Goal: Check status: Check status

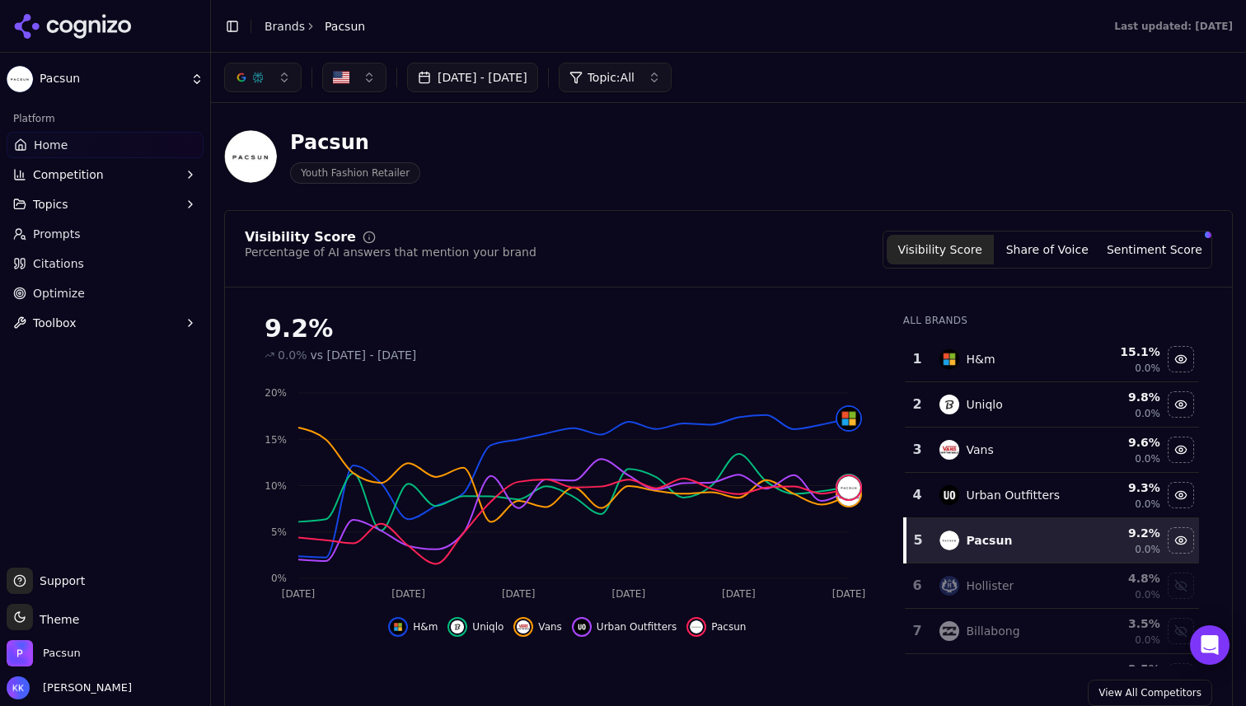
click at [538, 68] on button "[DATE] - [DATE]" at bounding box center [472, 78] width 131 height 30
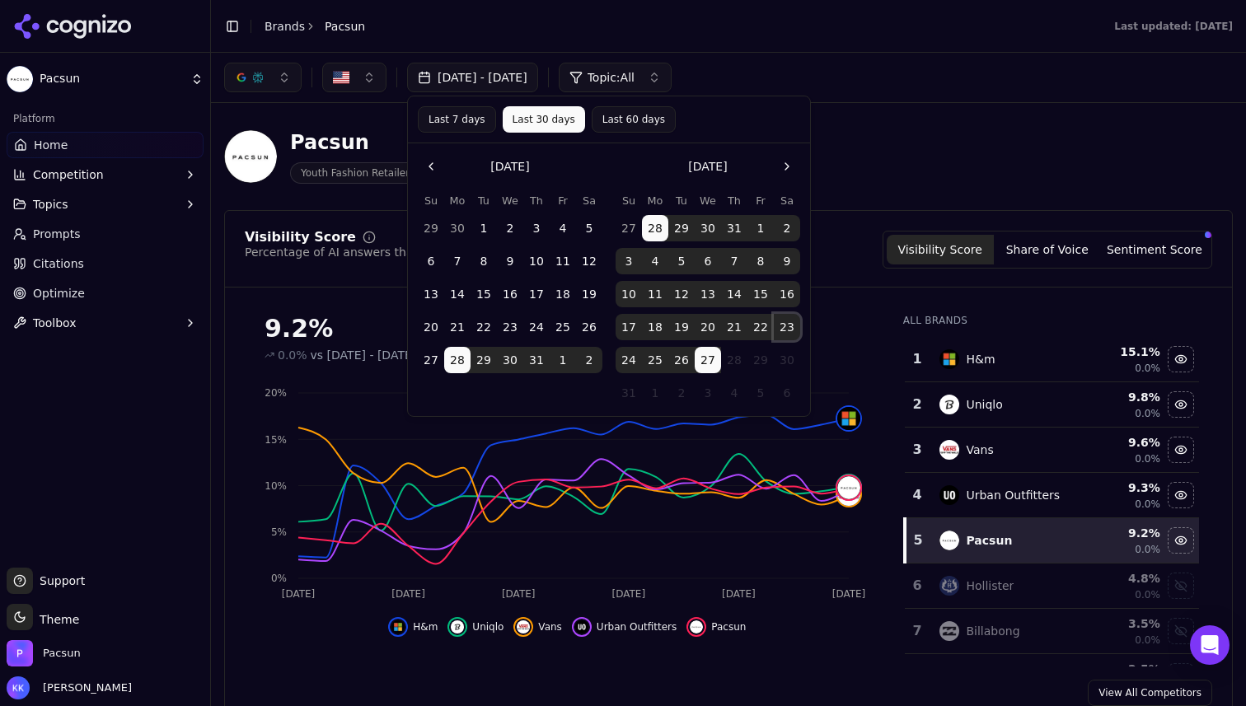
click at [785, 330] on button "23" at bounding box center [787, 327] width 26 height 26
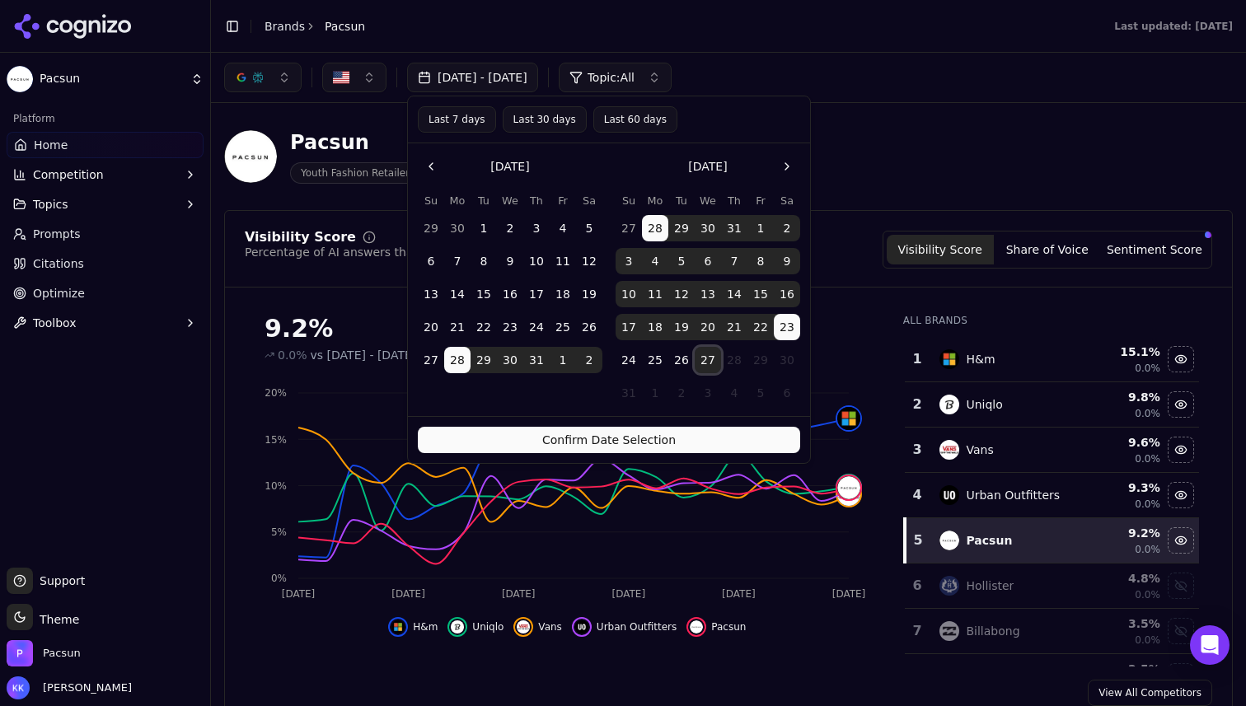
click at [710, 365] on button "27" at bounding box center [708, 360] width 26 height 26
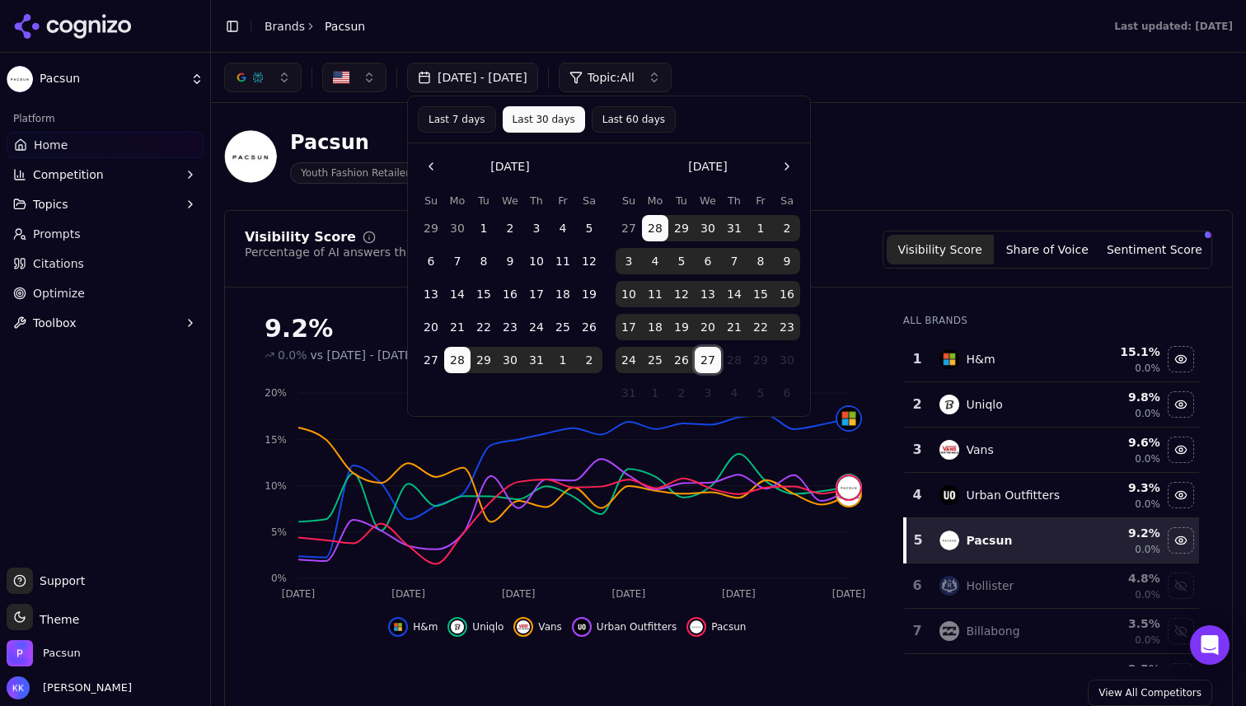
click at [789, 322] on button "23" at bounding box center [787, 327] width 26 height 26
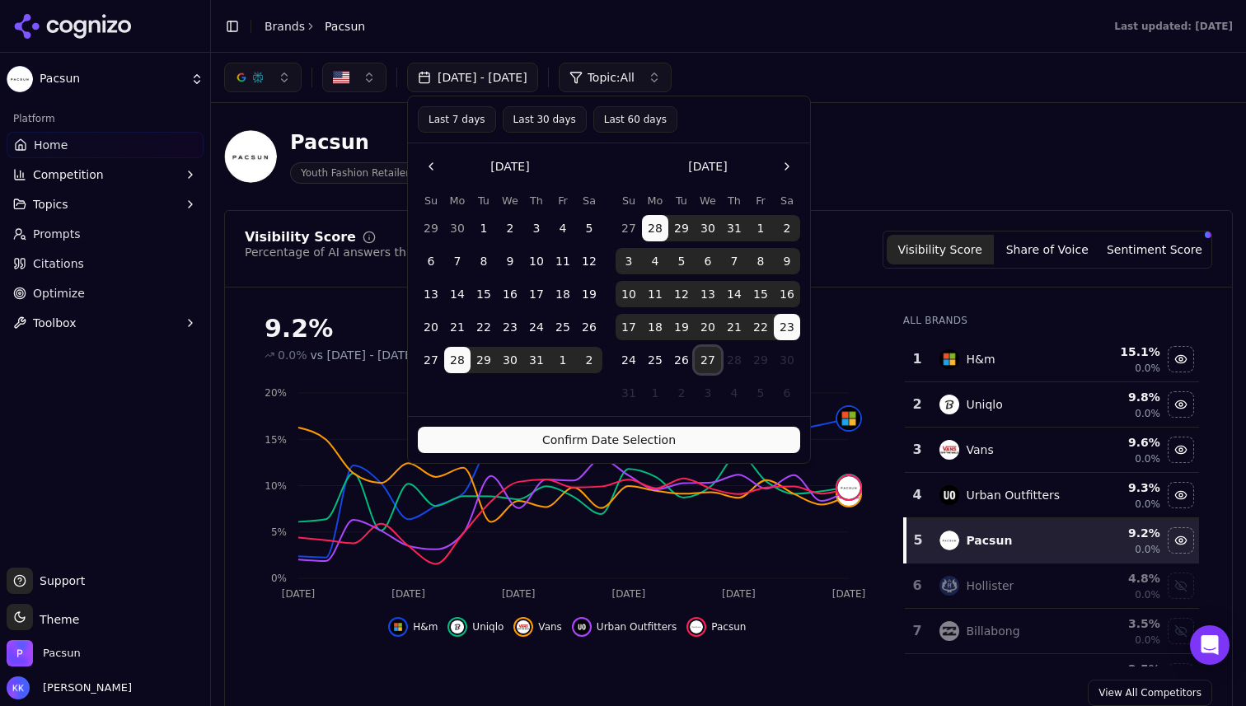
click at [712, 357] on button "27" at bounding box center [708, 360] width 26 height 26
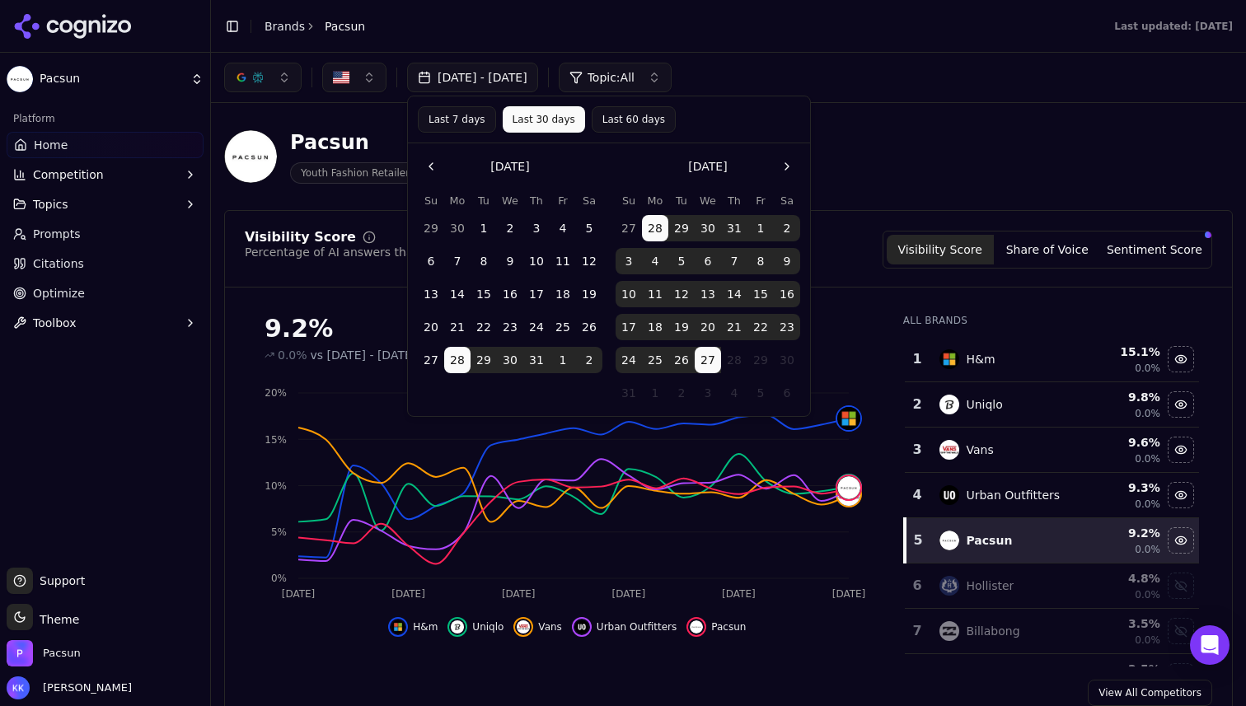
click at [452, 118] on button "Last 7 days" at bounding box center [457, 119] width 78 height 26
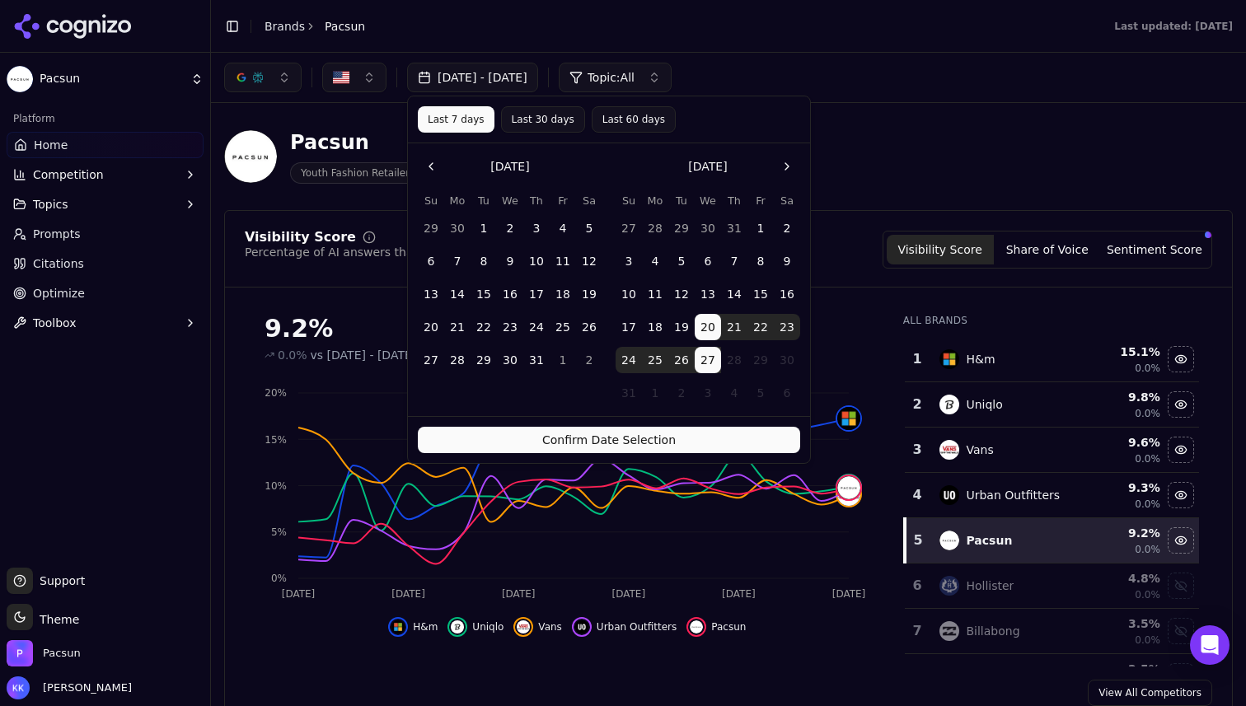
click at [466, 73] on button "[DATE] - [DATE]" at bounding box center [472, 78] width 131 height 30
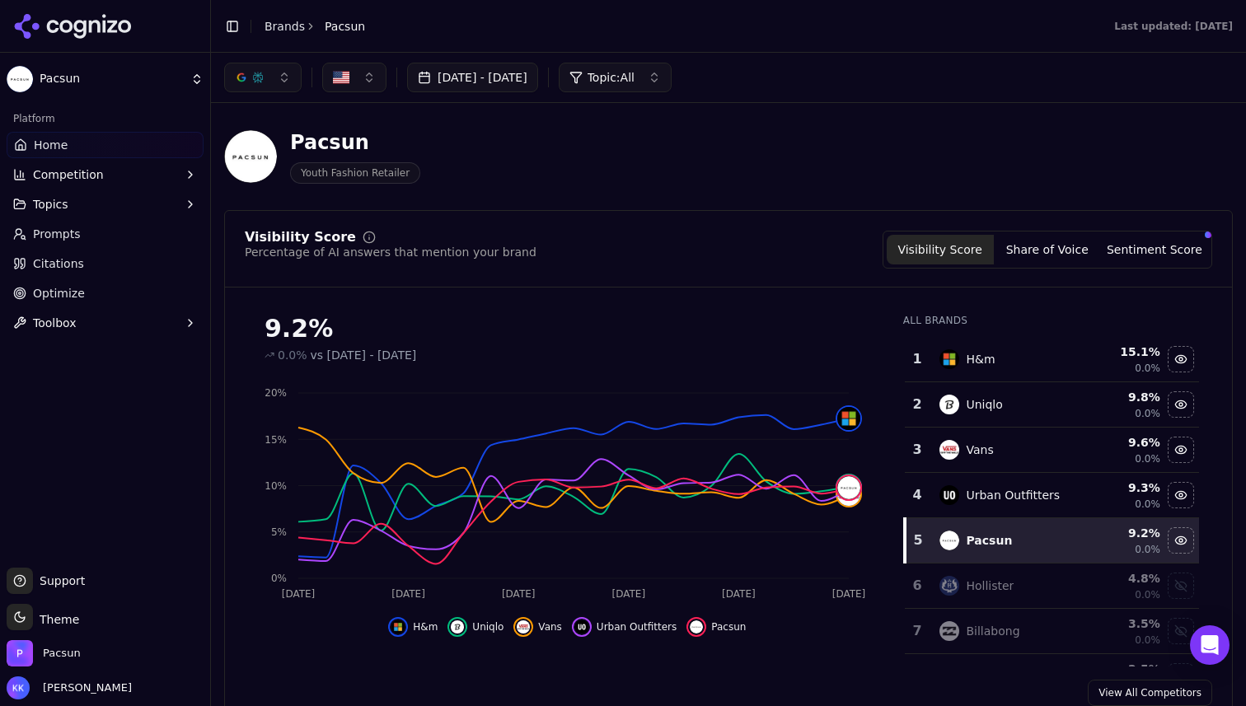
click at [466, 73] on button "[DATE] - [DATE]" at bounding box center [472, 78] width 131 height 30
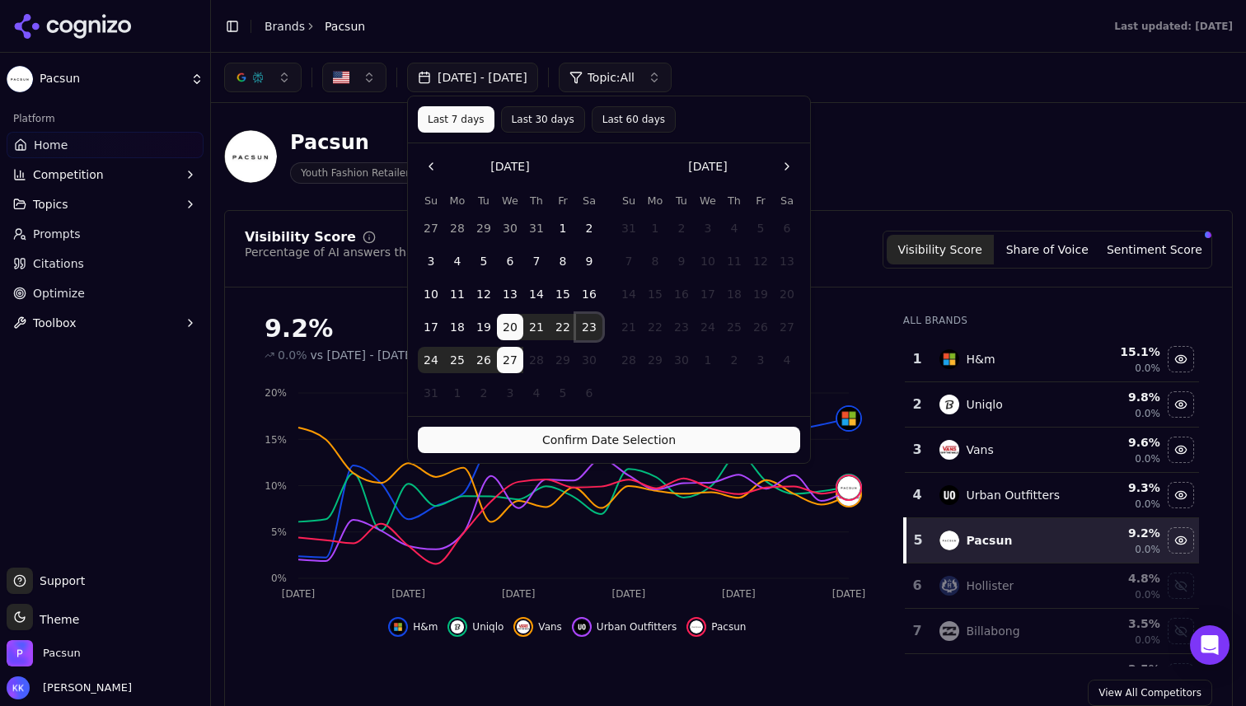
click at [596, 326] on button "23" at bounding box center [589, 327] width 26 height 26
click at [519, 363] on button "27" at bounding box center [510, 360] width 26 height 26
click at [594, 326] on button "23" at bounding box center [589, 327] width 26 height 26
click at [538, 67] on button "[DATE] - [DATE]" at bounding box center [472, 78] width 131 height 30
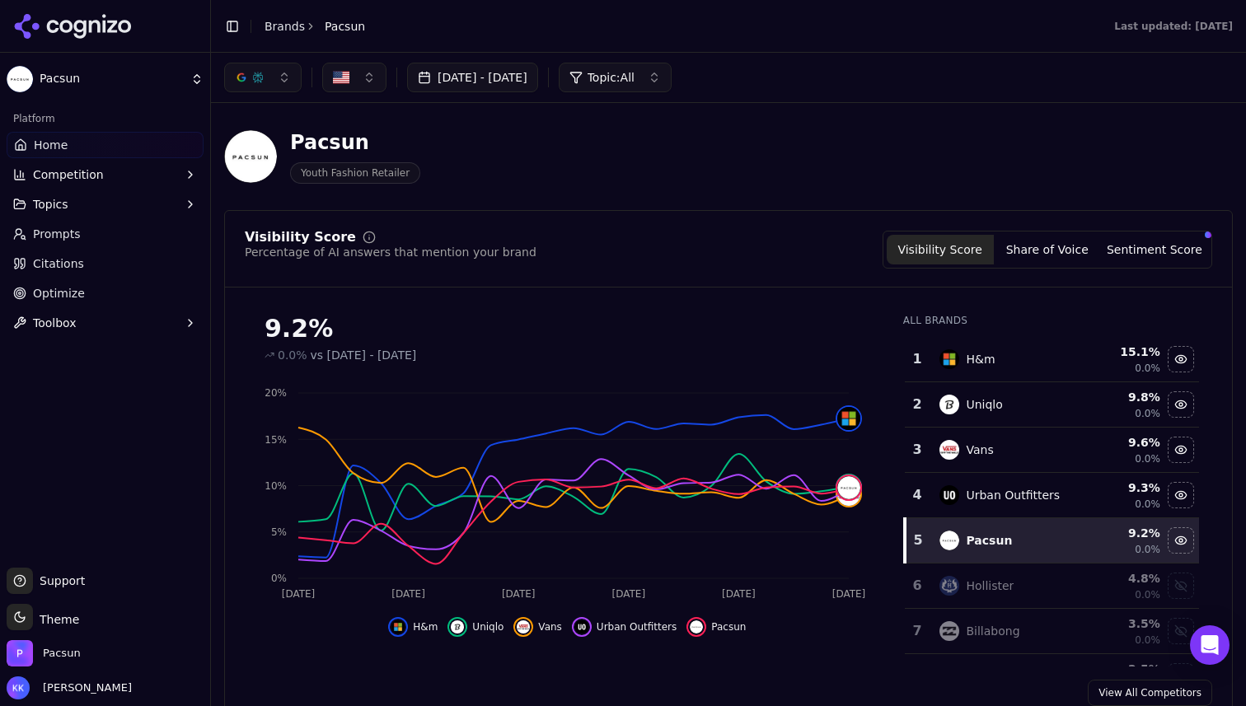
click at [538, 67] on button "[DATE] - [DATE]" at bounding box center [472, 78] width 131 height 30
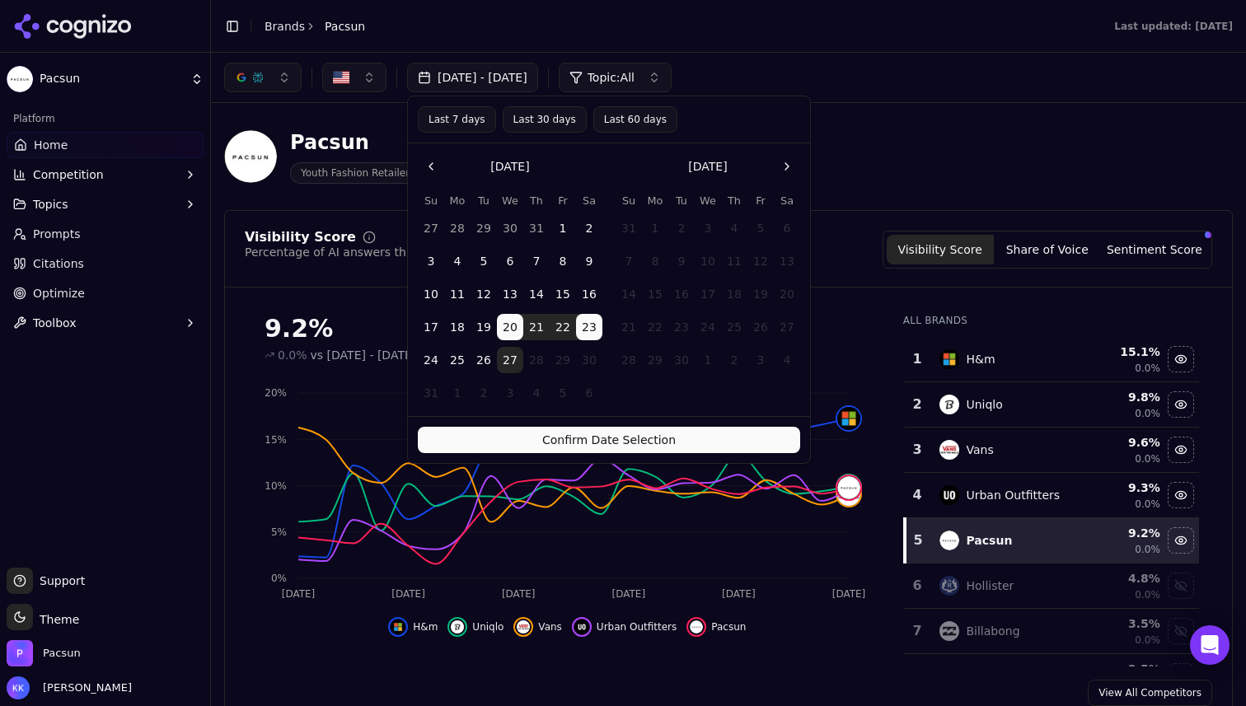
click at [588, 336] on button "23" at bounding box center [589, 327] width 26 height 26
click at [522, 362] on button "27" at bounding box center [510, 360] width 26 height 26
click at [513, 363] on button "27" at bounding box center [510, 360] width 26 height 26
click at [582, 338] on button "23" at bounding box center [589, 327] width 26 height 26
click at [586, 452] on button "Confirm Date Selection" at bounding box center [609, 440] width 382 height 26
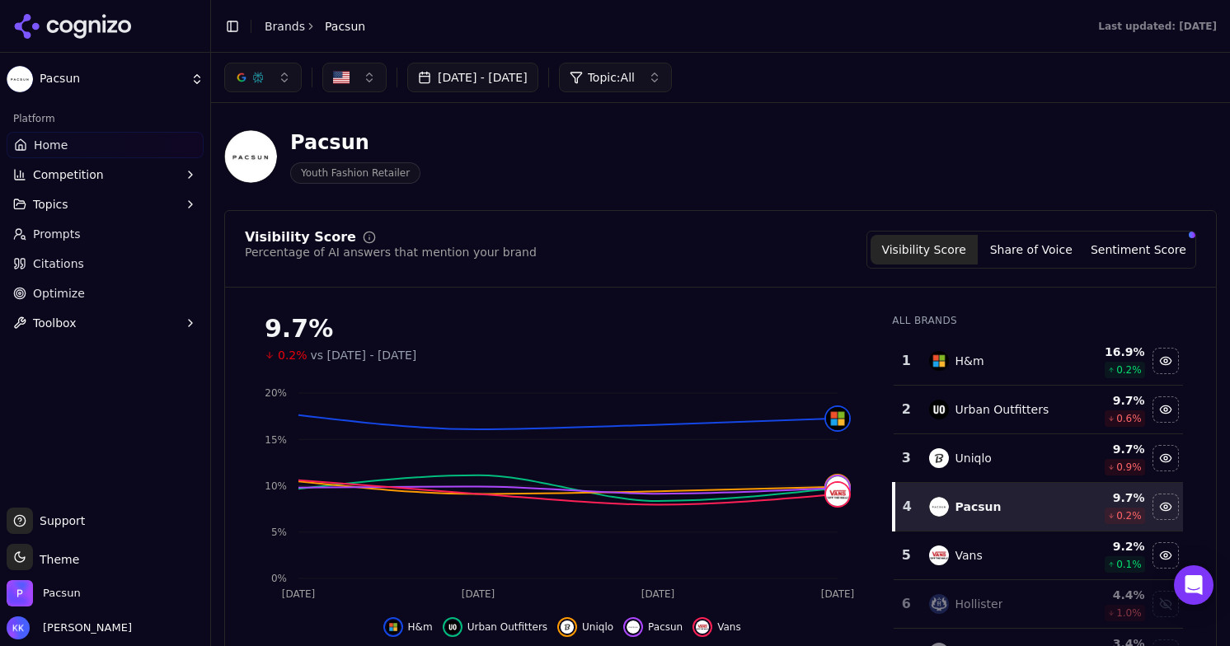
click at [500, 76] on button "Aug 23, 2025 - Aug 27, 2025" at bounding box center [472, 78] width 131 height 30
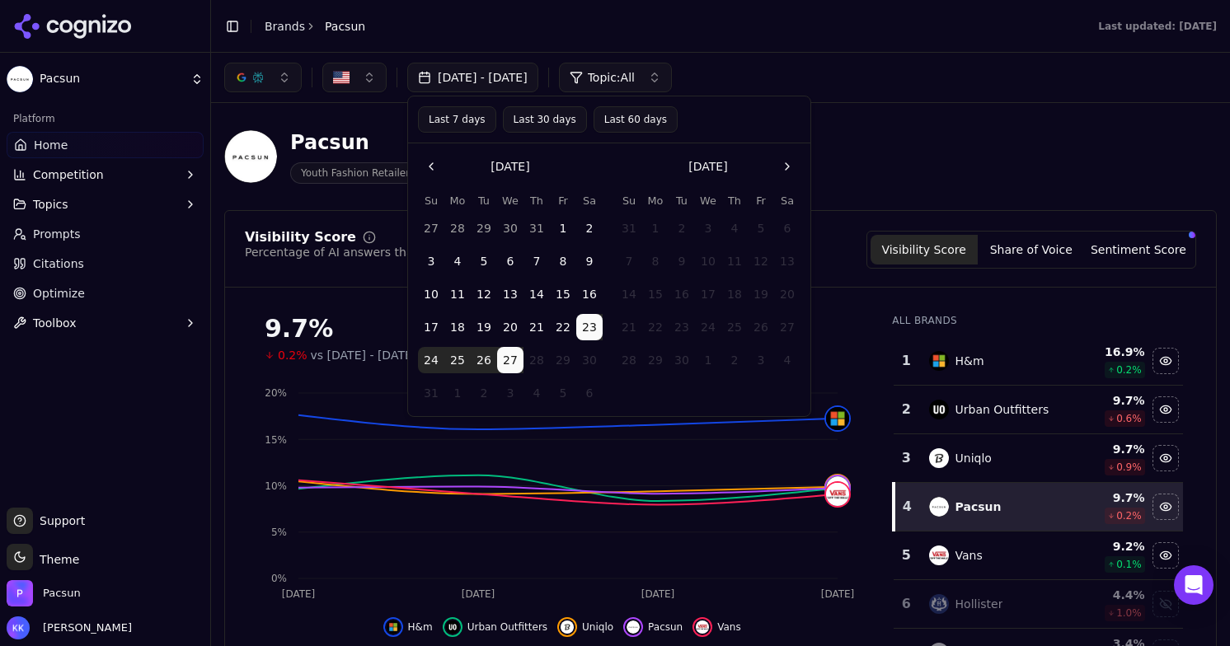
click at [568, 325] on button "22" at bounding box center [563, 327] width 26 height 26
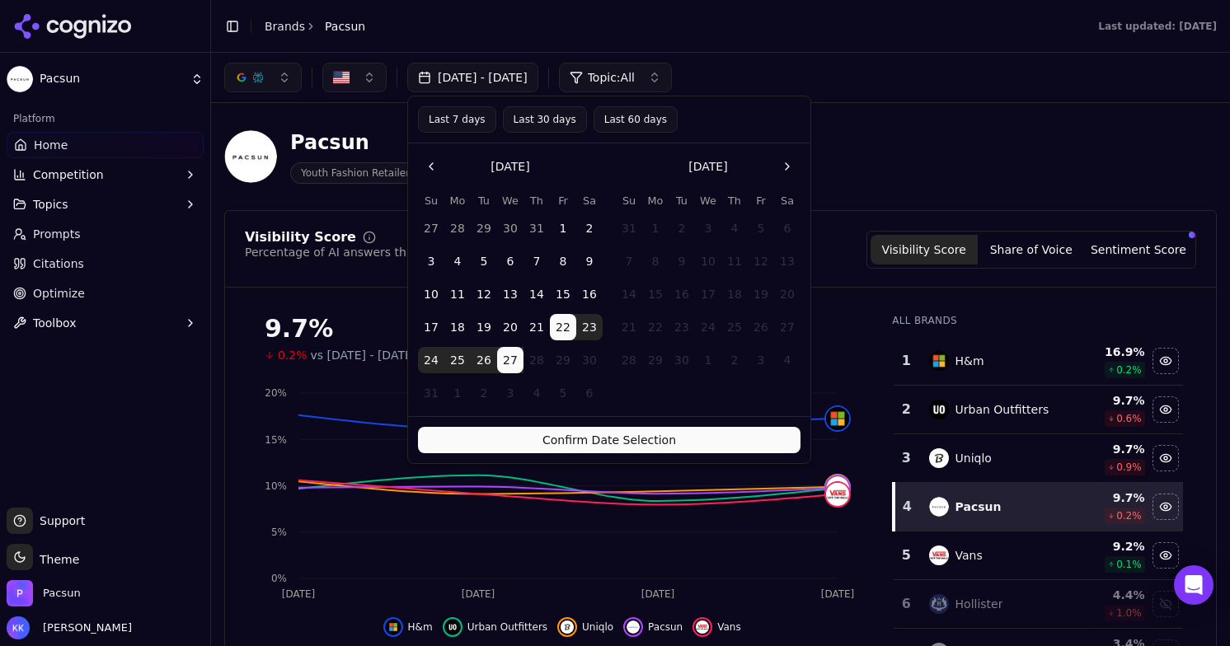
click at [533, 443] on button "Confirm Date Selection" at bounding box center [609, 440] width 382 height 26
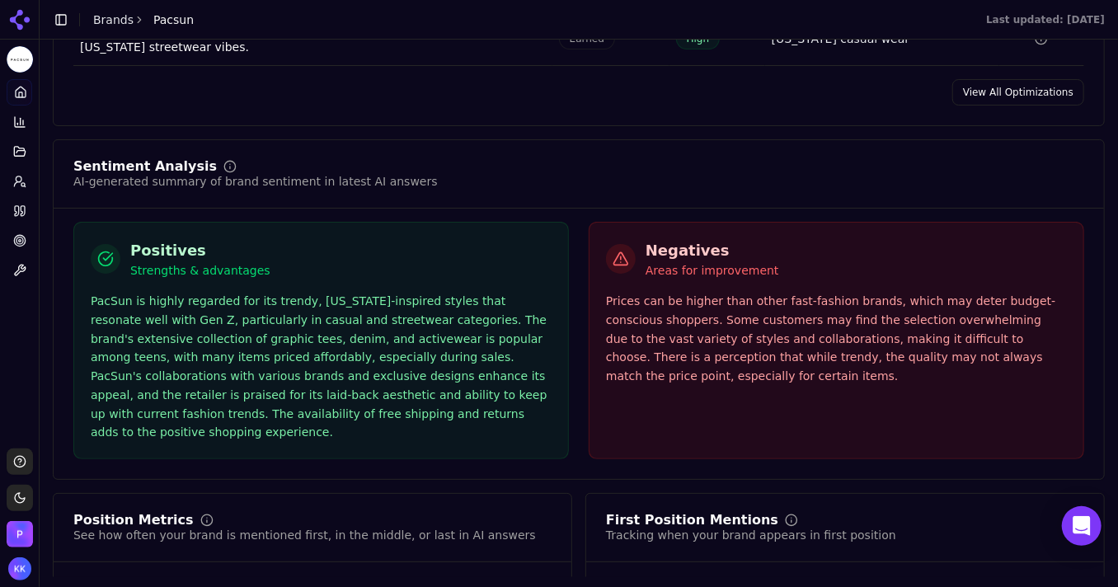
scroll to position [2842, 0]
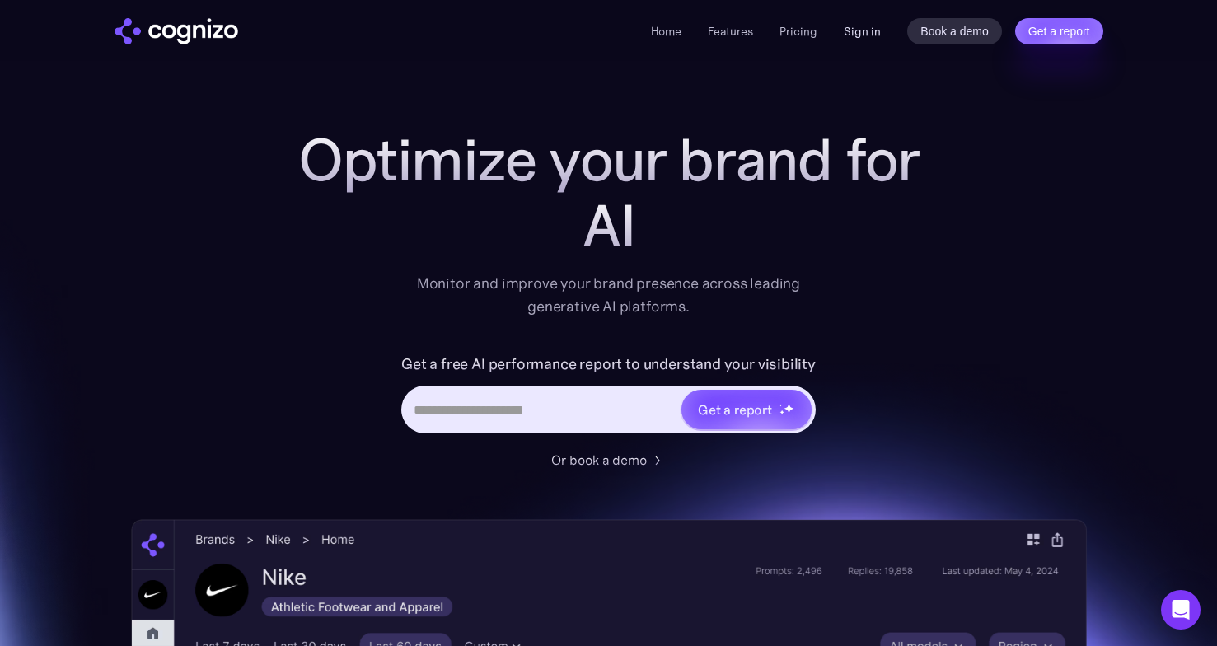
click at [858, 40] on link "Sign in" at bounding box center [862, 31] width 37 height 20
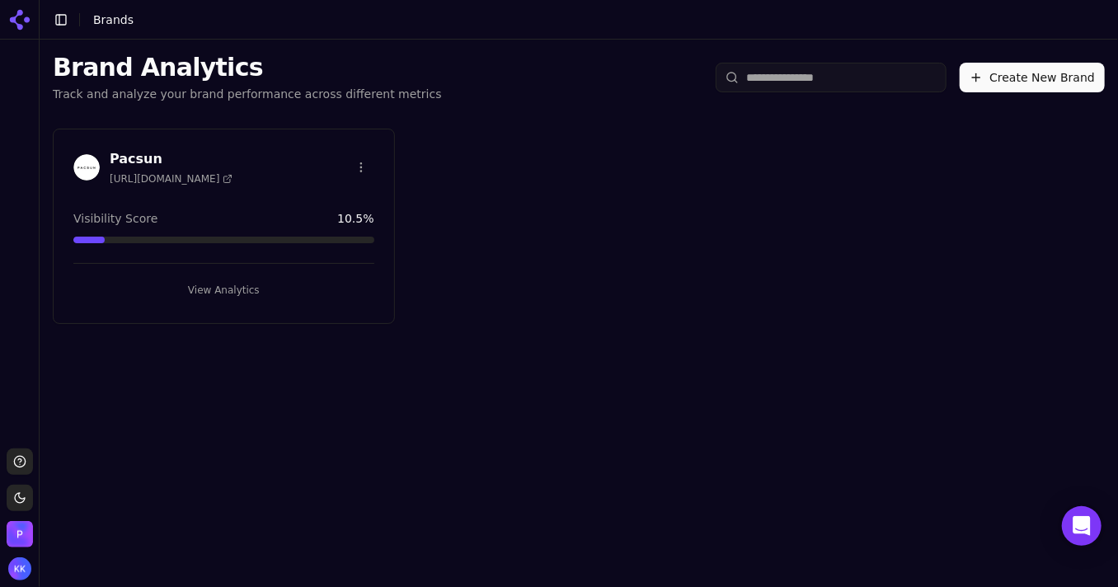
click at [212, 289] on button "View Analytics" at bounding box center [223, 290] width 301 height 26
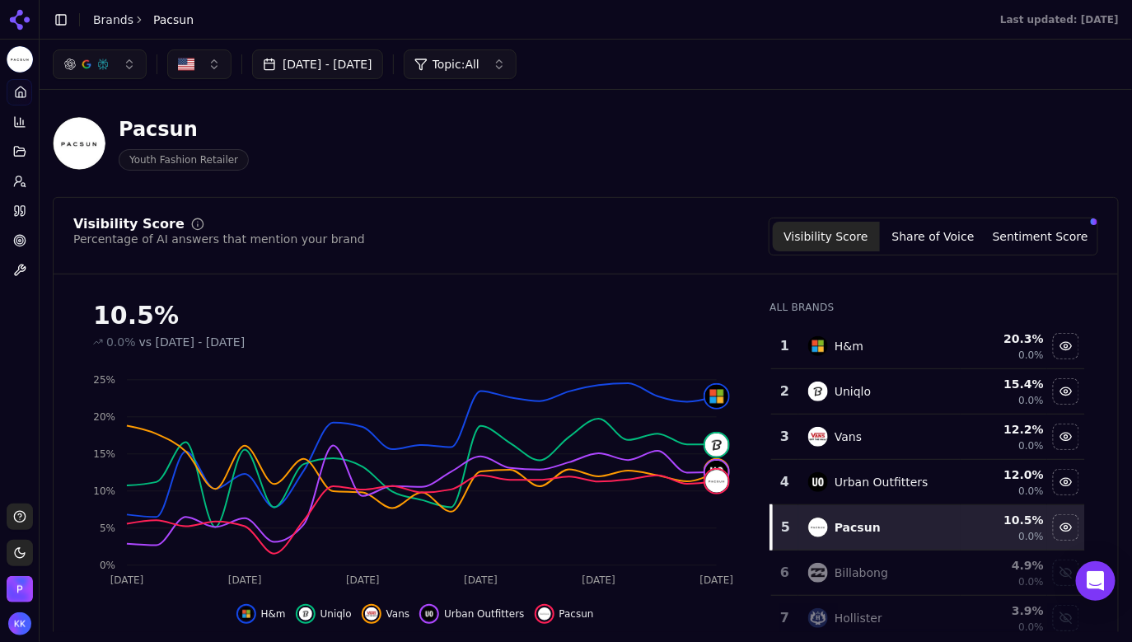
click at [278, 68] on button "[DATE] - [DATE]" at bounding box center [317, 64] width 131 height 30
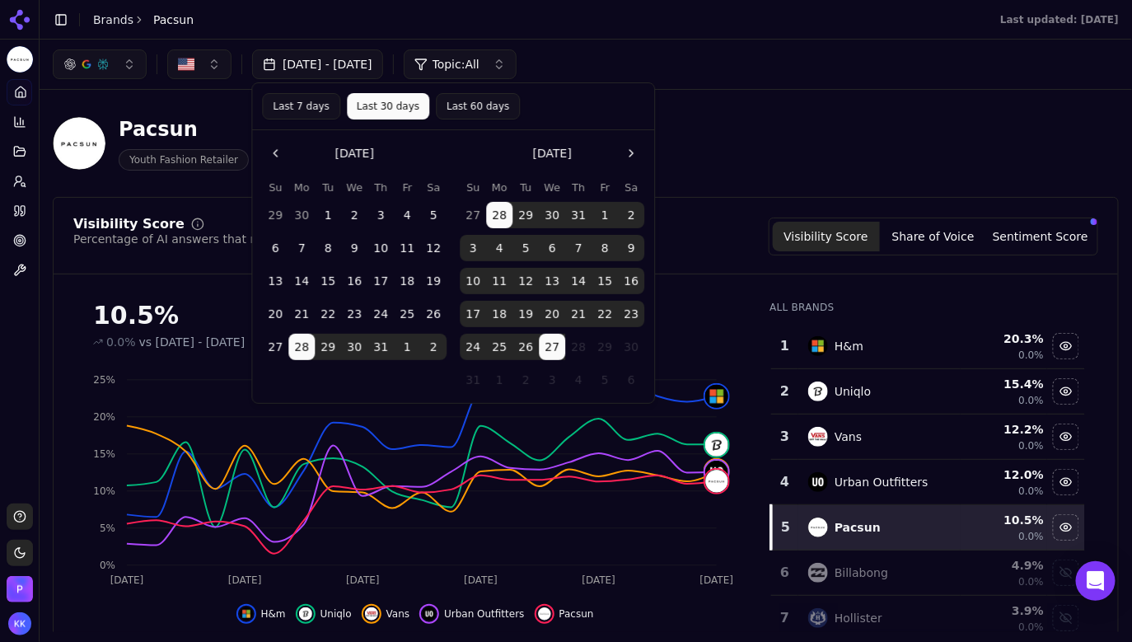
click at [313, 106] on button "Last 7 days" at bounding box center [301, 106] width 78 height 26
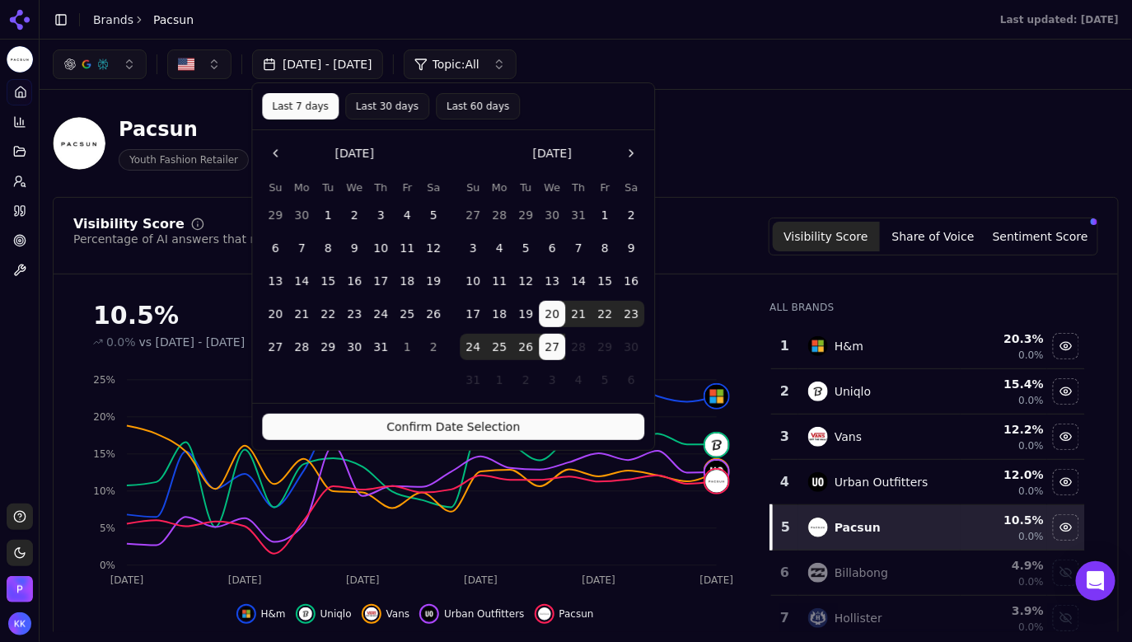
click at [482, 424] on button "Confirm Date Selection" at bounding box center [453, 427] width 382 height 26
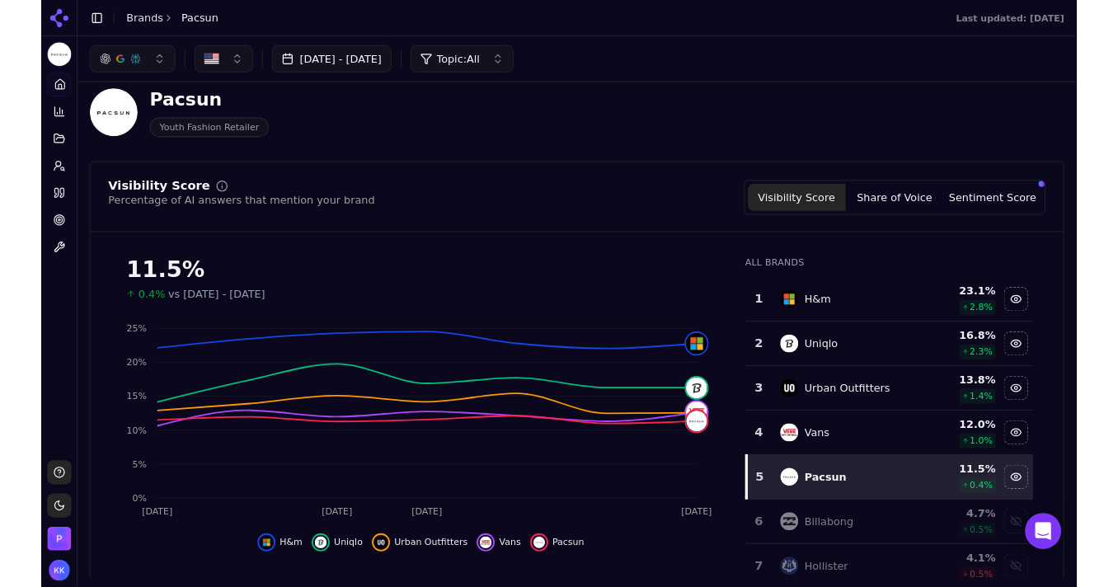
scroll to position [17, 0]
